Goal: Task Accomplishment & Management: Manage account settings

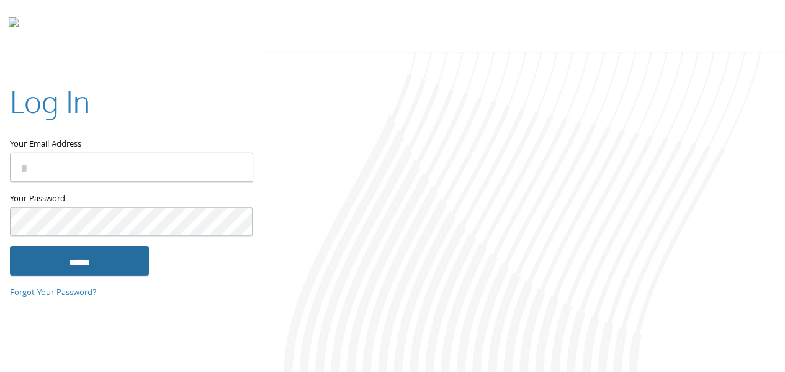
type input "**********"
click at [96, 258] on input "******" at bounding box center [79, 261] width 139 height 30
type input "**********"
click at [115, 261] on input "******" at bounding box center [79, 261] width 139 height 30
